Goal: Navigation & Orientation: Find specific page/section

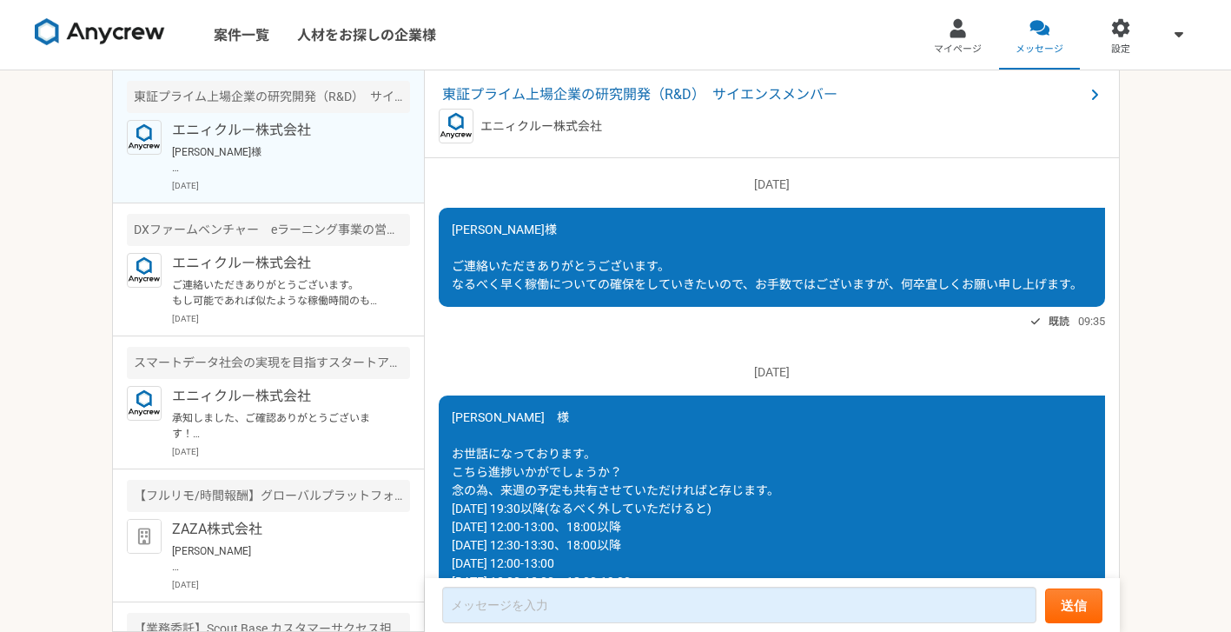
scroll to position [1855, 0]
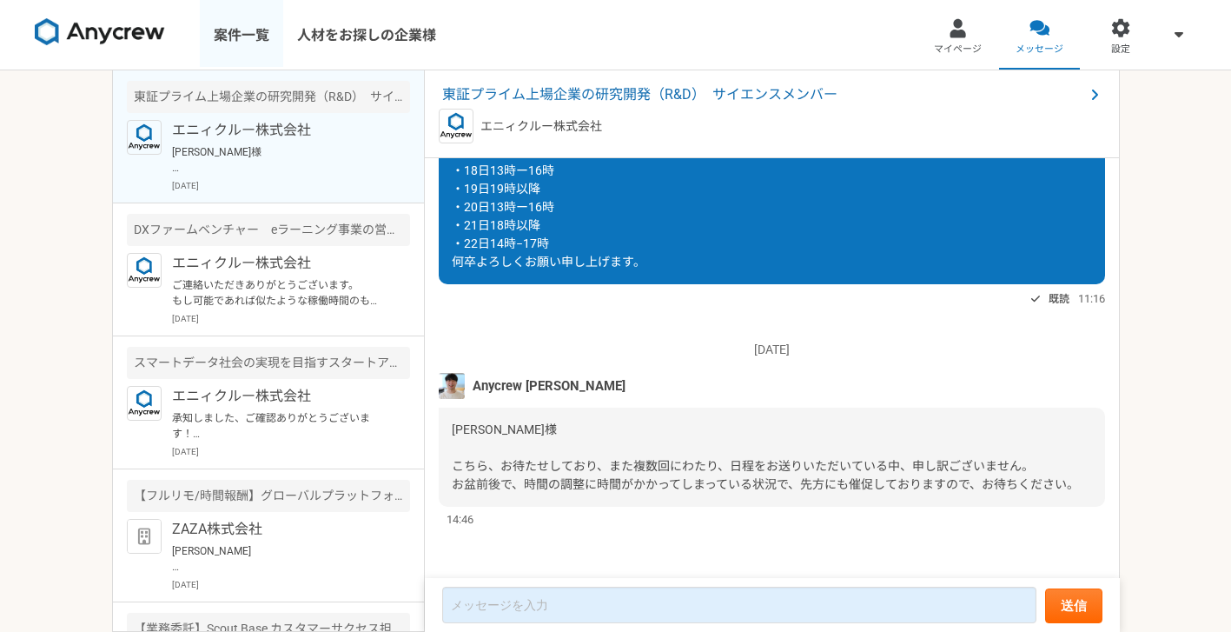
click at [255, 39] on link "案件一覧" at bounding box center [241, 34] width 83 height 69
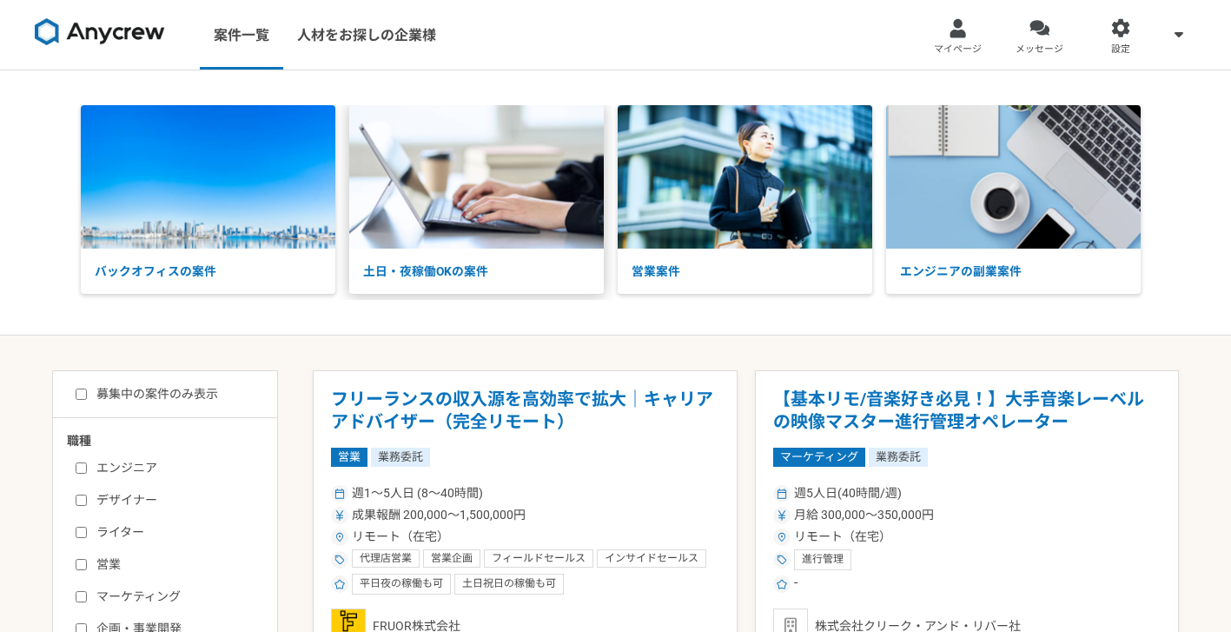
click at [469, 192] on img at bounding box center [476, 176] width 255 height 143
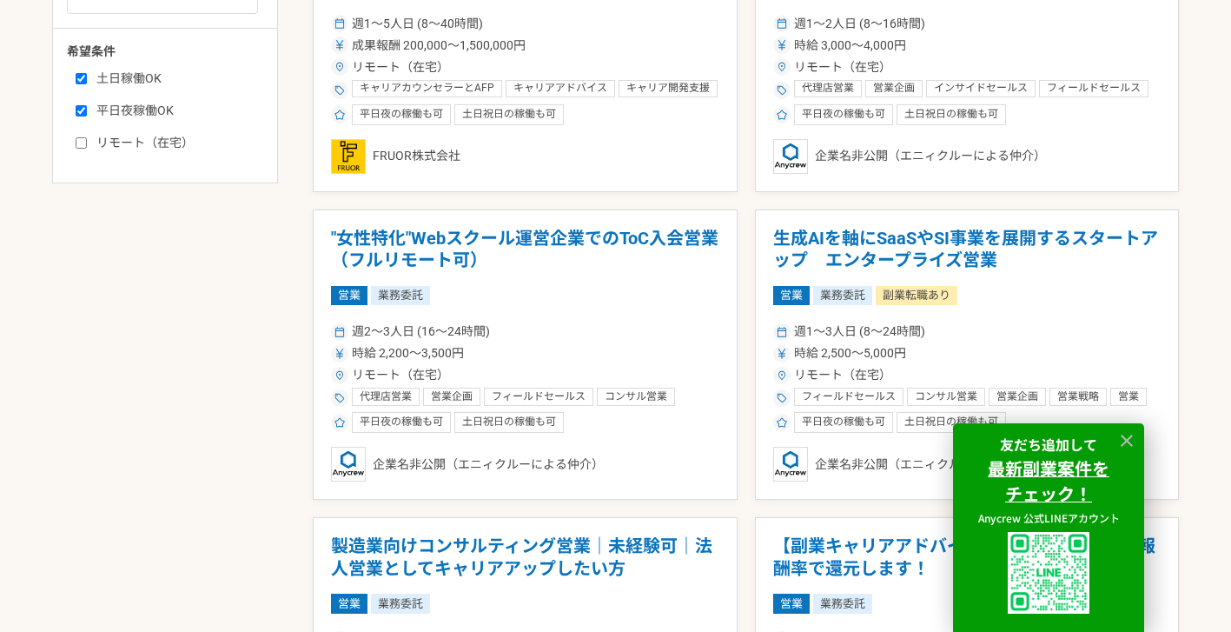
scroll to position [791, 0]
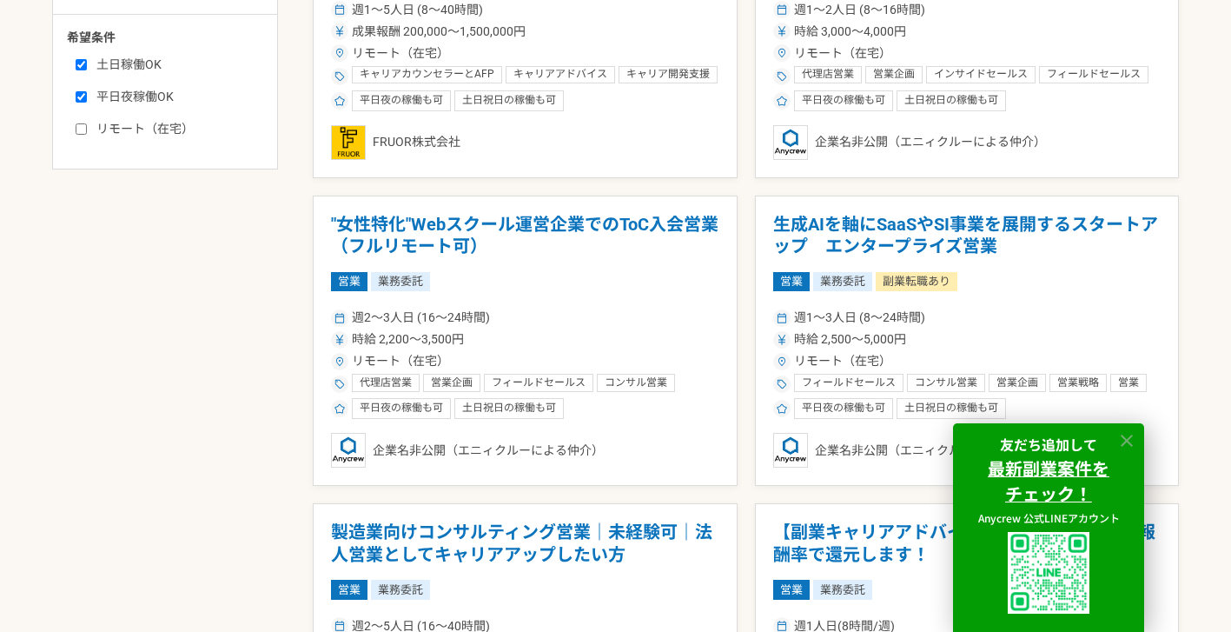
click at [1130, 438] on icon at bounding box center [1127, 441] width 20 height 20
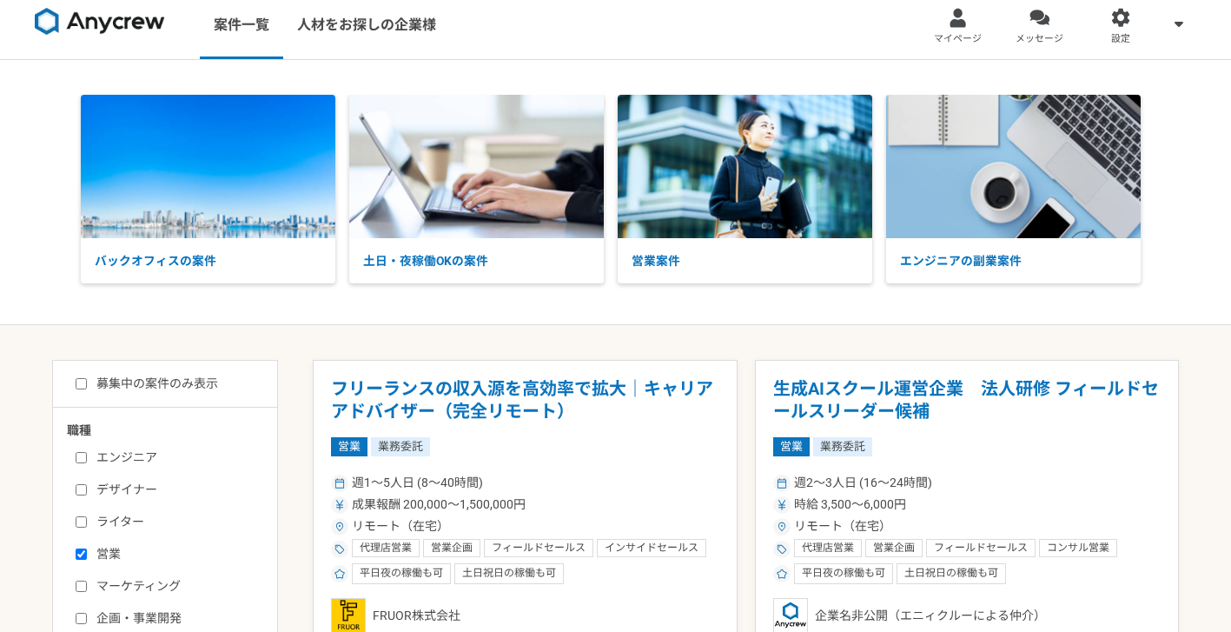
scroll to position [0, 0]
